Goal: Information Seeking & Learning: Find specific fact

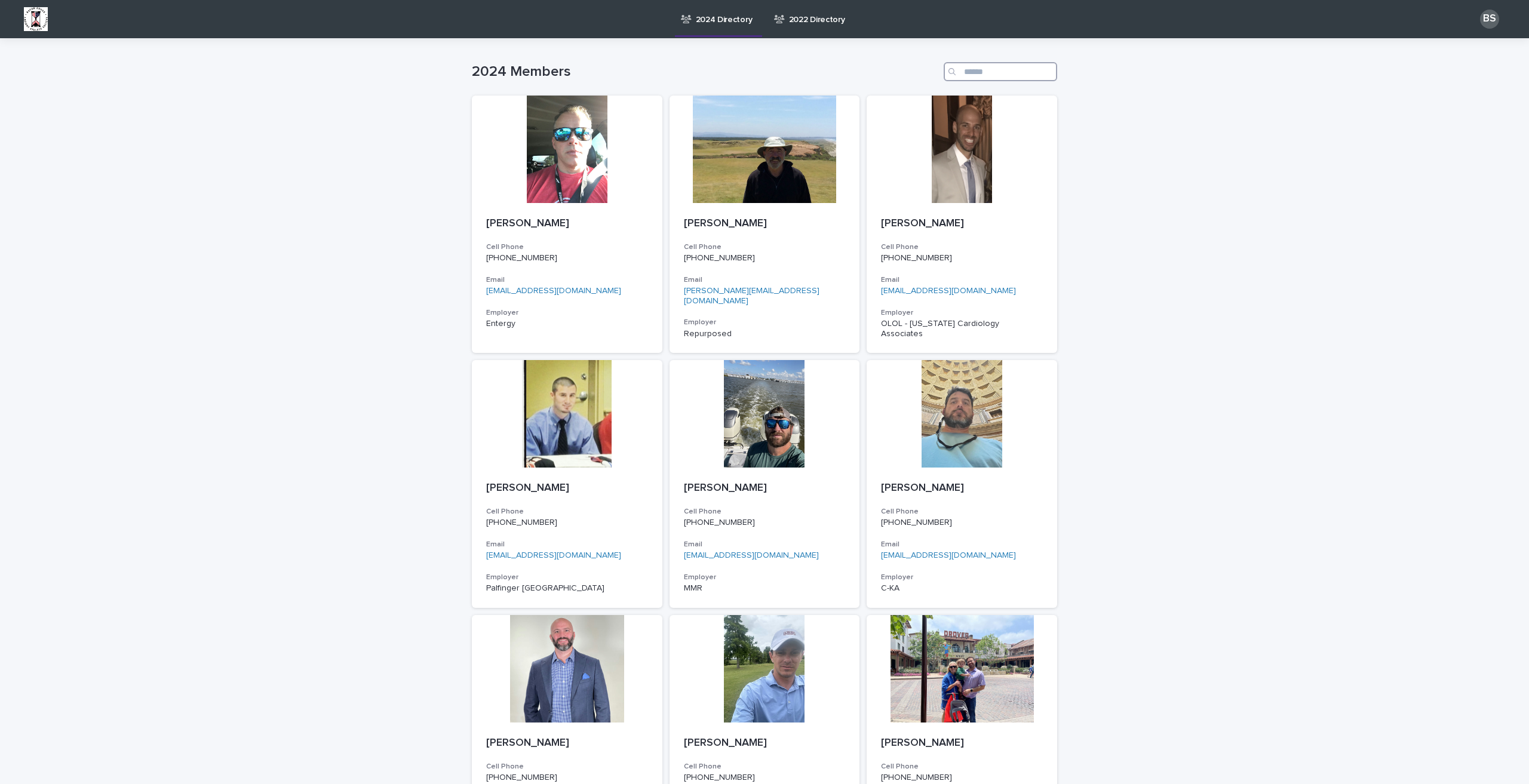
click at [985, 71] on input "Search" at bounding box center [1001, 71] width 114 height 19
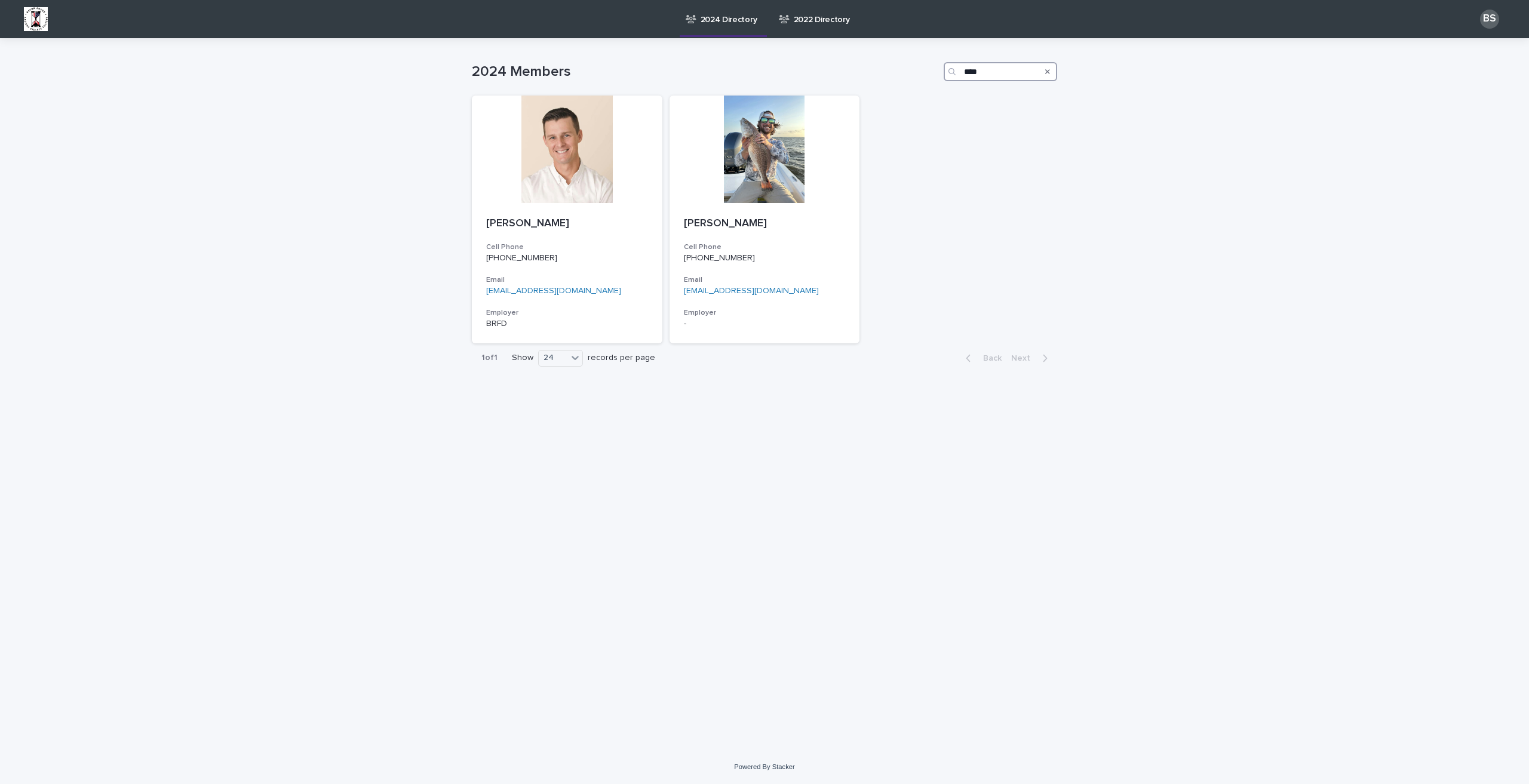
drag, startPoint x: 985, startPoint y: 71, endPoint x: 965, endPoint y: 71, distance: 20.0
click at [965, 71] on input "****" at bounding box center [1001, 71] width 114 height 19
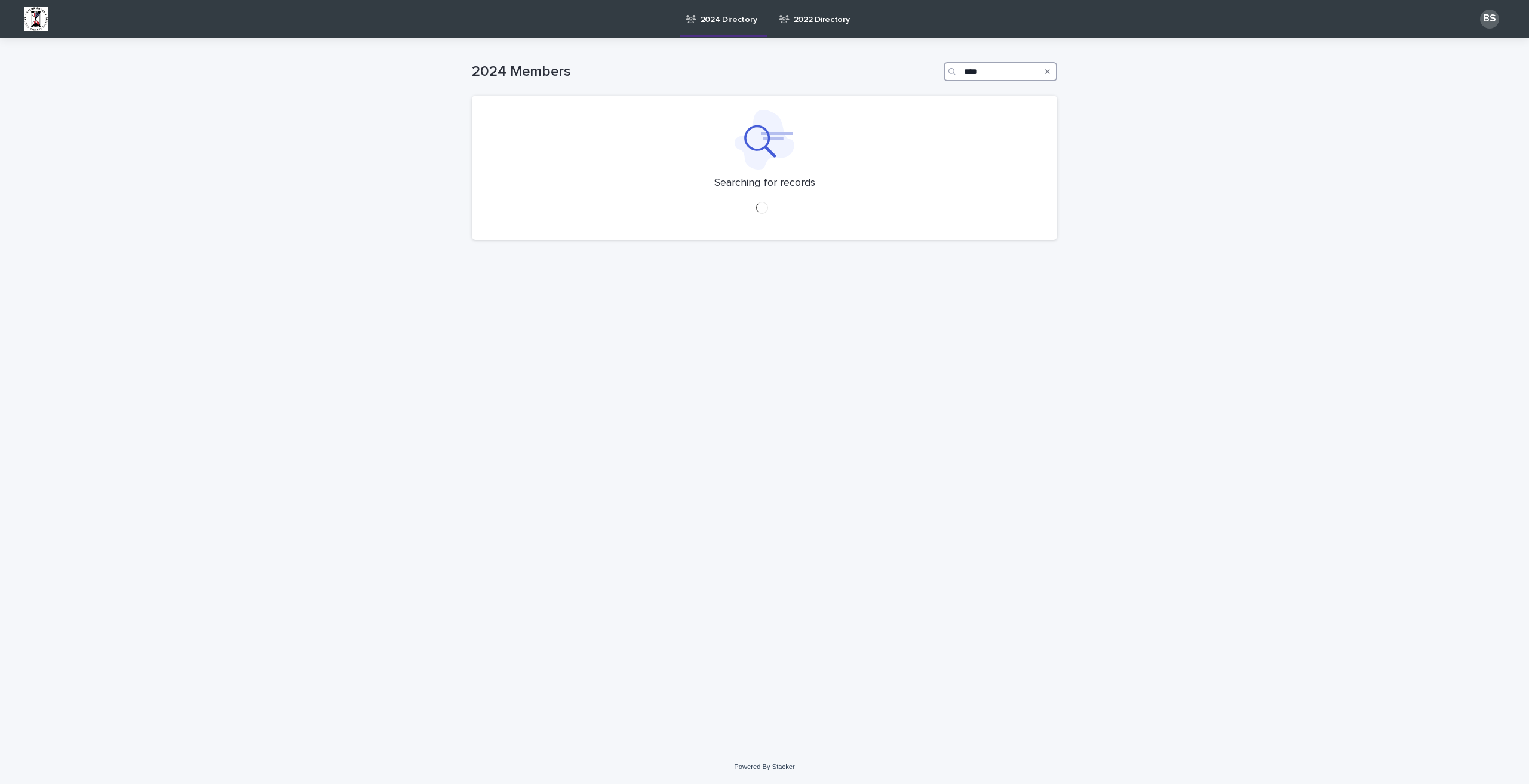
type input "****"
